Goal: Check status: Check status

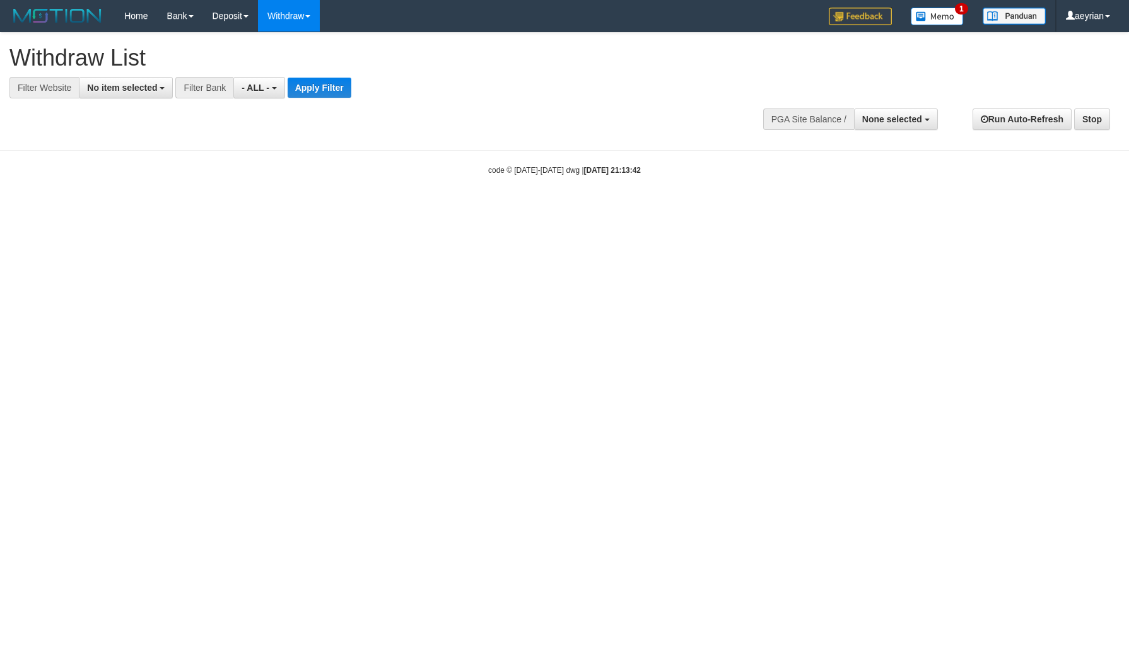
select select
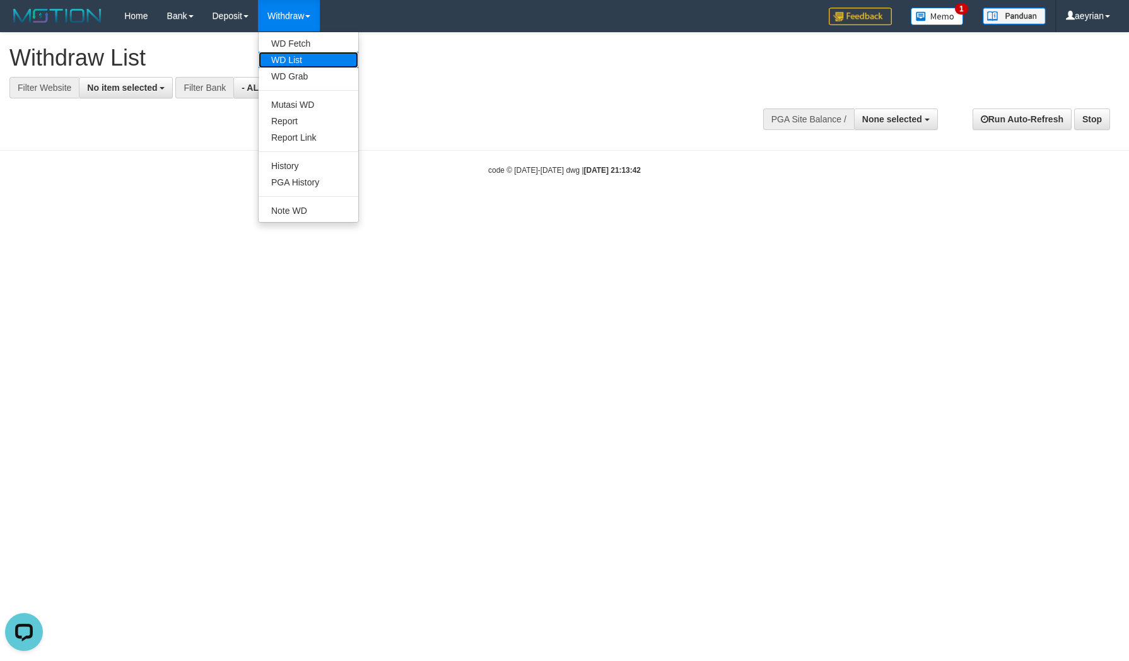
click at [300, 55] on link "WD List" at bounding box center [308, 60] width 100 height 16
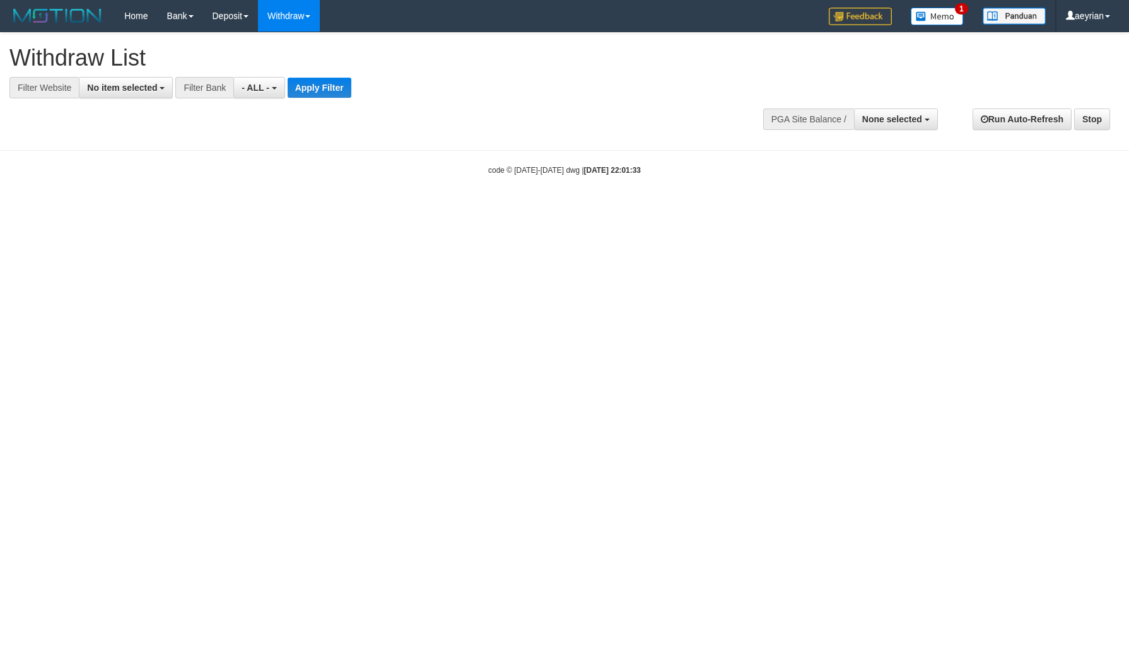
select select
click at [98, 93] on button "No item selected" at bounding box center [126, 87] width 94 height 21
select select "***"
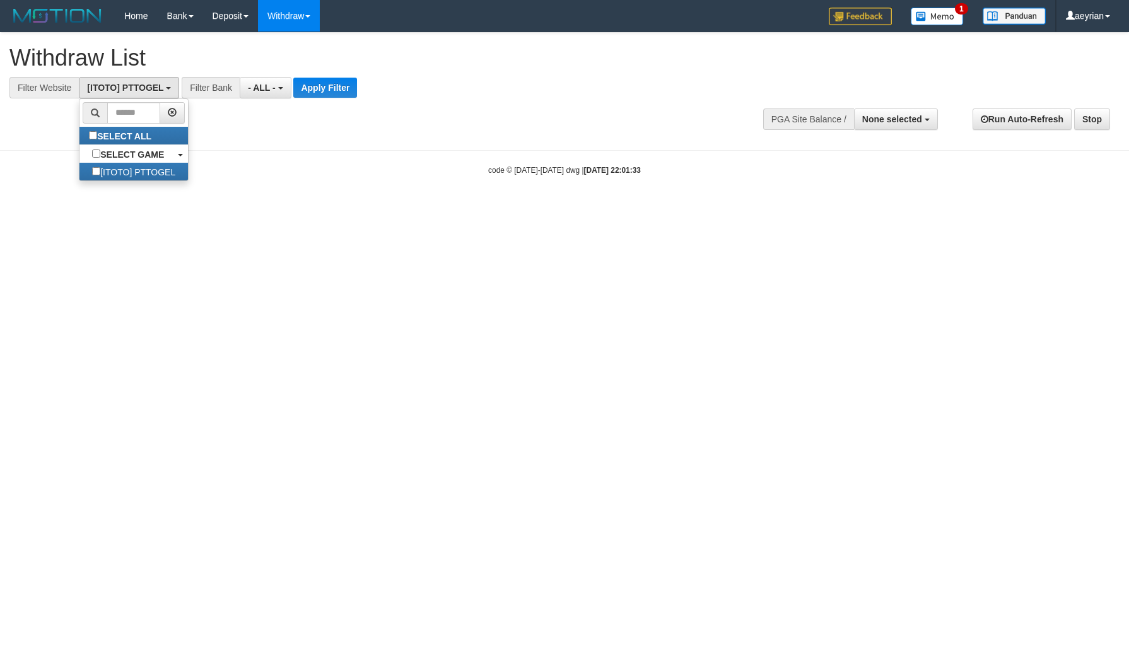
scroll to position [11, 0]
click at [339, 86] on button "Apply Filter" at bounding box center [325, 88] width 64 height 20
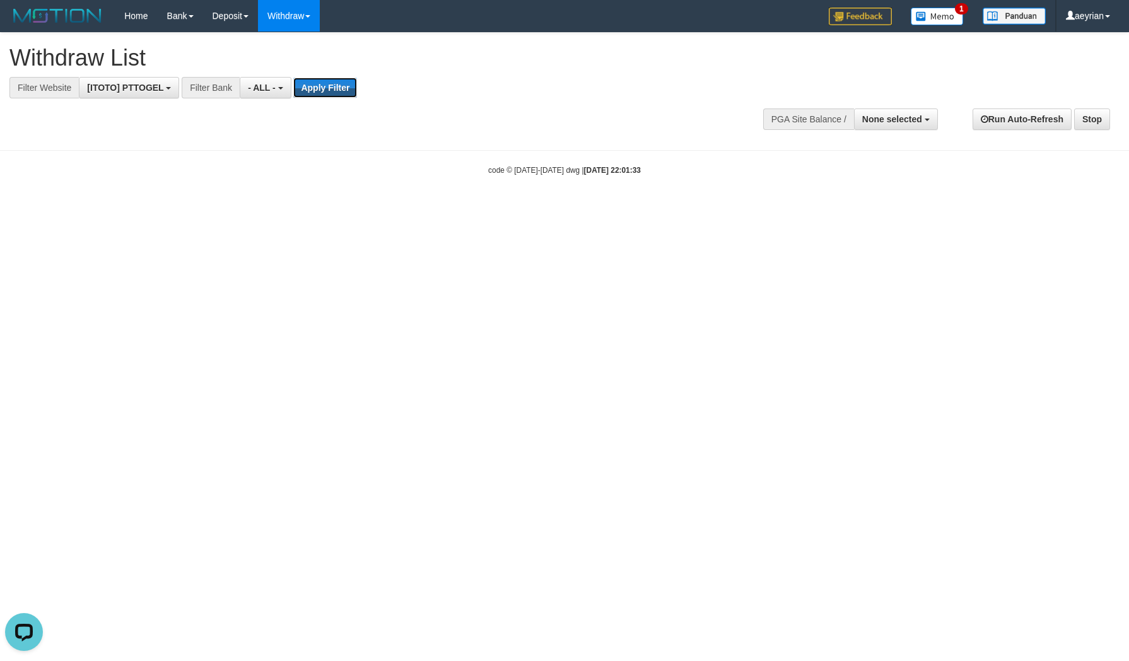
scroll to position [0, 0]
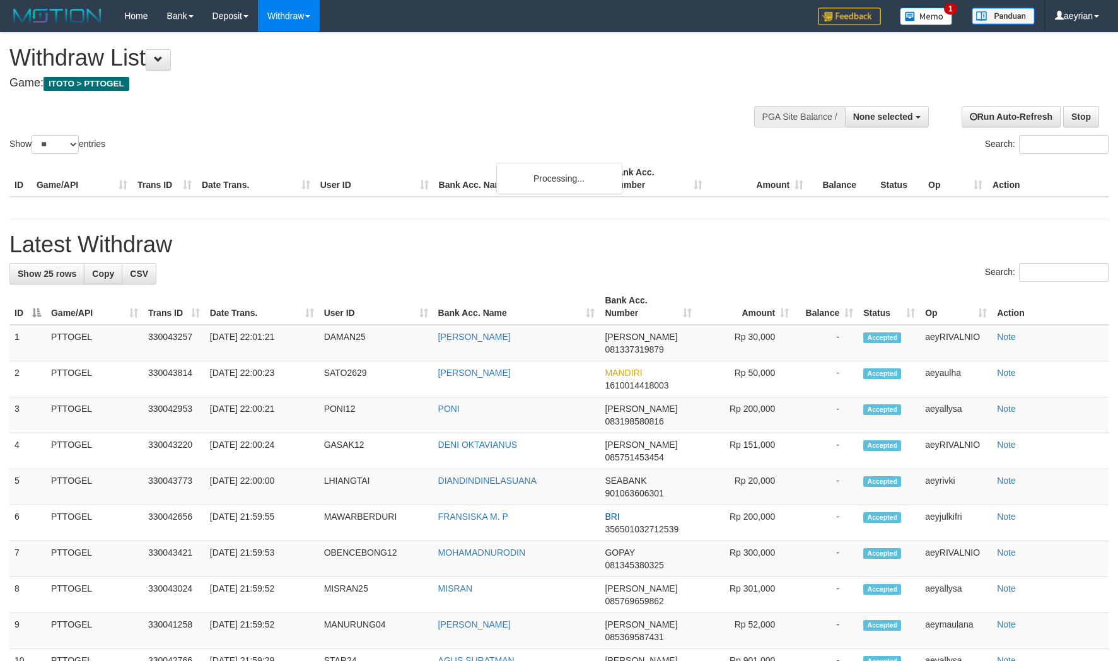
select select
select select "**"
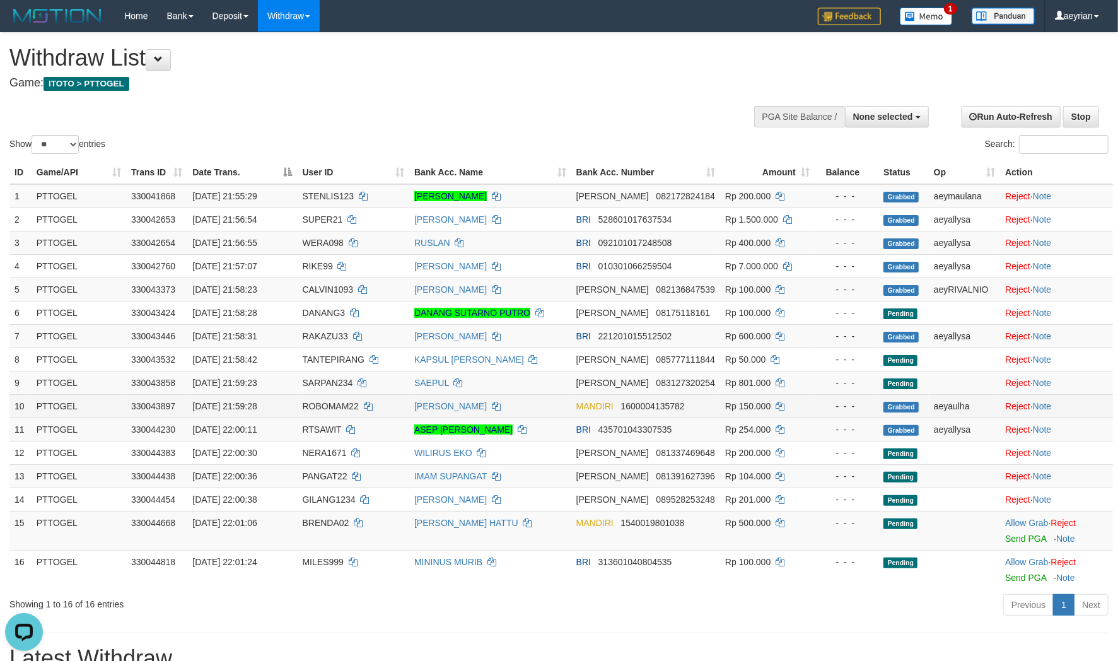
scroll to position [233, 0]
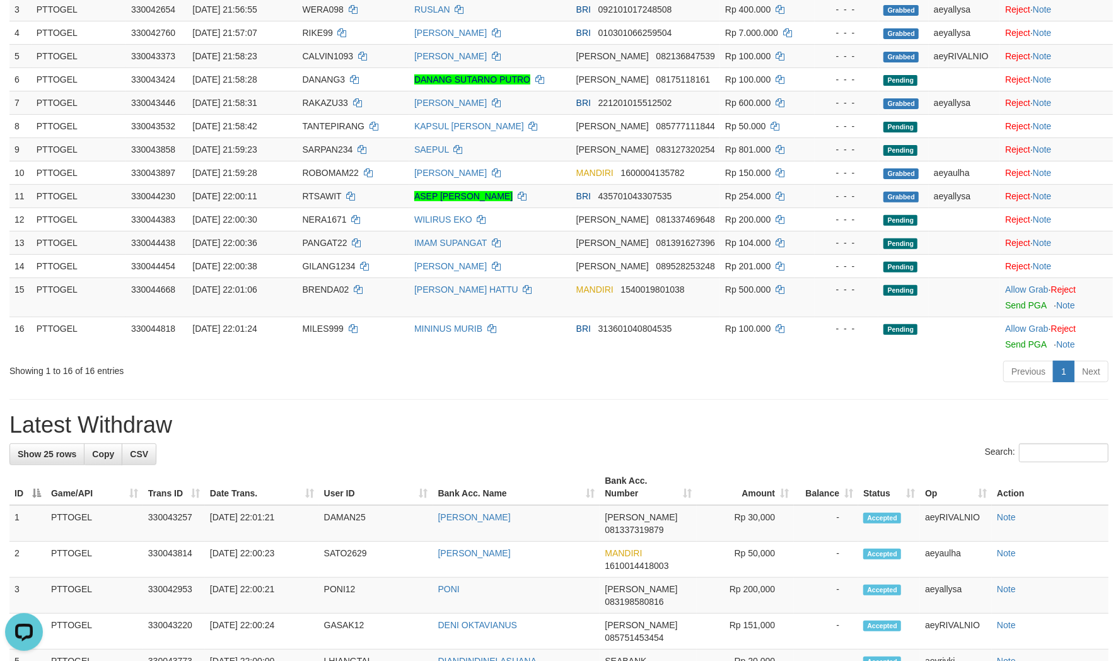
click at [637, 429] on h1 "Latest Withdraw" at bounding box center [558, 424] width 1099 height 25
